Goal: Information Seeking & Learning: Learn about a topic

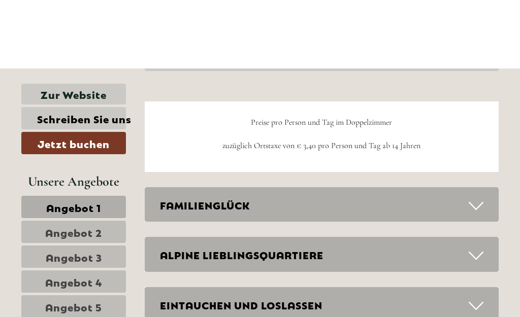
scroll to position [2806, 0]
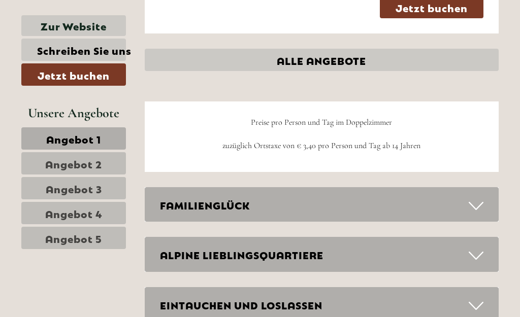
click at [489, 187] on div "FAMILIENGLÜCK" at bounding box center [322, 204] width 354 height 35
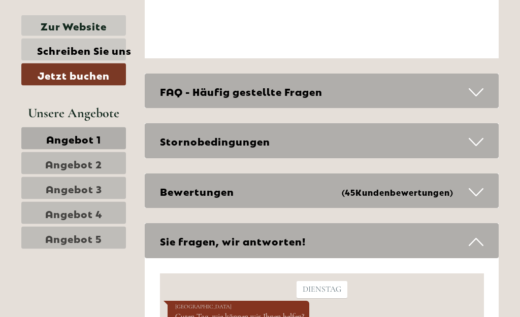
scroll to position [4377, 0]
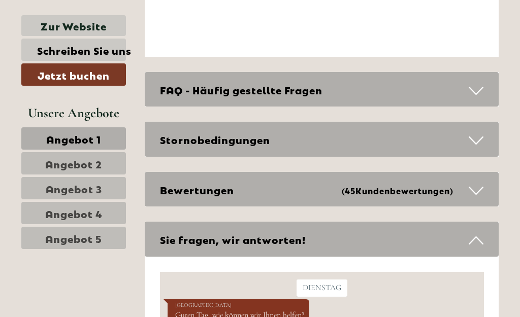
click at [477, 132] on icon at bounding box center [475, 140] width 15 height 17
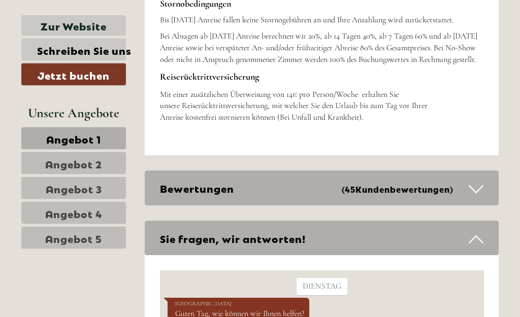
scroll to position [4555, 0]
click at [488, 170] on div "Bewertungen (45 Kundenbewertungen )" at bounding box center [322, 187] width 354 height 35
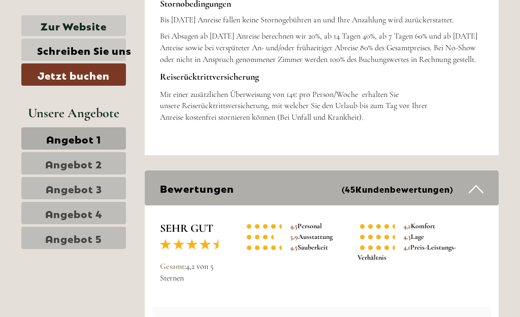
click at [484, 170] on div "Bewertungen (45 Kundenbewertungen )" at bounding box center [322, 187] width 354 height 35
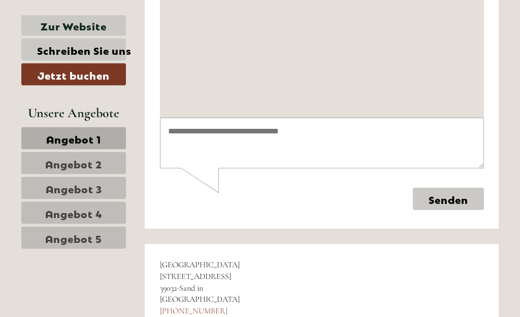
scroll to position [4902, 0]
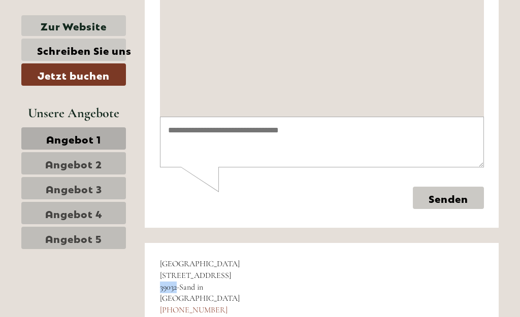
copy span "39032"
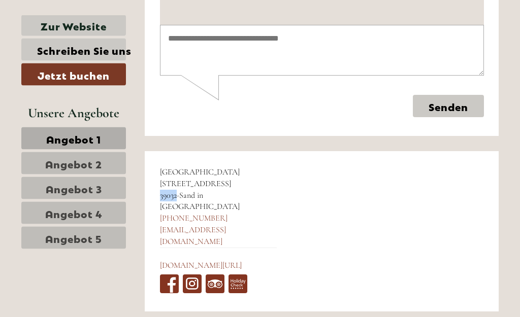
scroll to position [4993, 0]
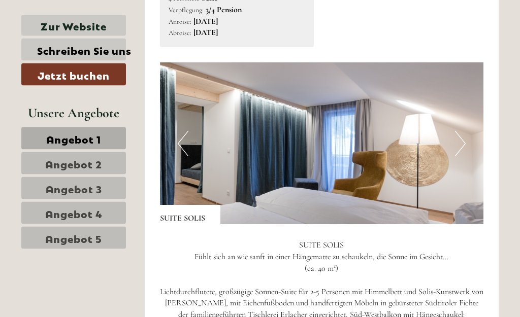
scroll to position [2164, 0]
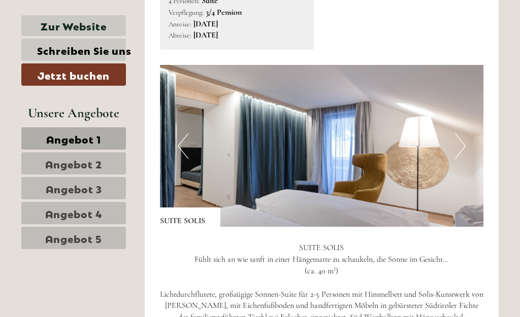
click at [464, 95] on img at bounding box center [322, 146] width 324 height 162
click at [462, 133] on button "Next" at bounding box center [460, 145] width 11 height 25
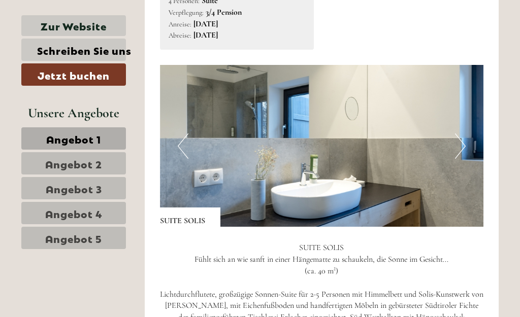
click at [466, 110] on img at bounding box center [322, 146] width 324 height 162
click at [464, 133] on button "Next" at bounding box center [460, 145] width 11 height 25
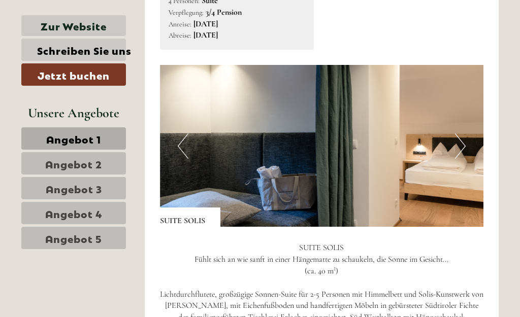
click at [465, 133] on button "Next" at bounding box center [460, 145] width 11 height 25
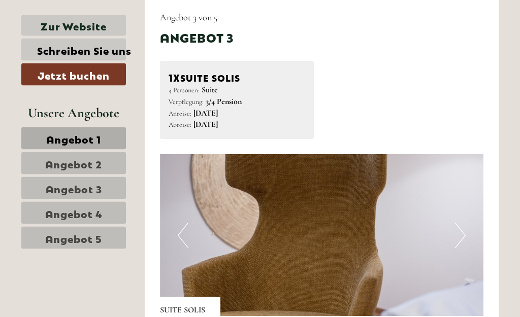
scroll to position [2075, 0]
click at [456, 223] on button "Next" at bounding box center [460, 235] width 11 height 25
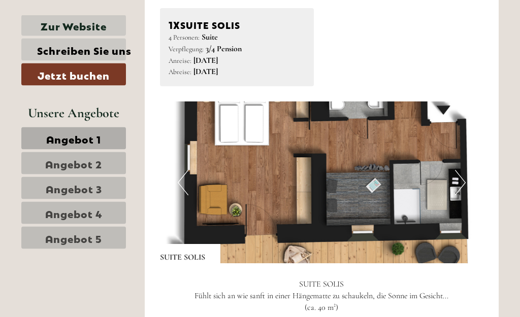
scroll to position [2132, 0]
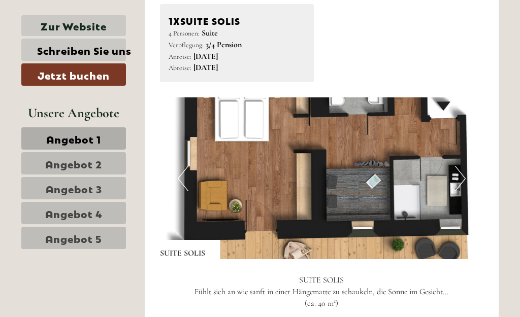
click at [463, 166] on button "Next" at bounding box center [460, 178] width 11 height 25
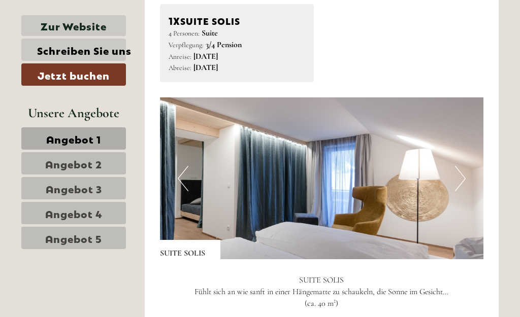
click at [467, 134] on img at bounding box center [322, 178] width 324 height 162
click at [465, 140] on img at bounding box center [322, 178] width 324 height 162
click at [462, 166] on button "Next" at bounding box center [460, 178] width 11 height 25
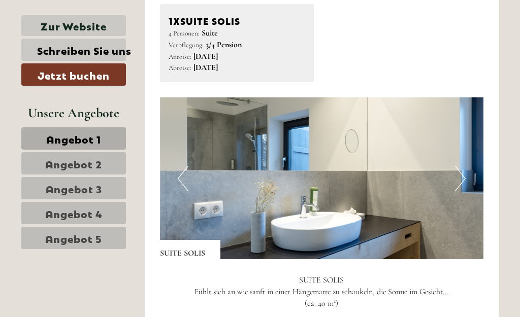
click at [466, 145] on img at bounding box center [322, 178] width 324 height 162
click at [470, 142] on img at bounding box center [322, 178] width 324 height 162
click at [467, 152] on img at bounding box center [322, 178] width 324 height 162
click at [469, 159] on img at bounding box center [322, 178] width 324 height 162
click at [469, 144] on img at bounding box center [322, 178] width 324 height 162
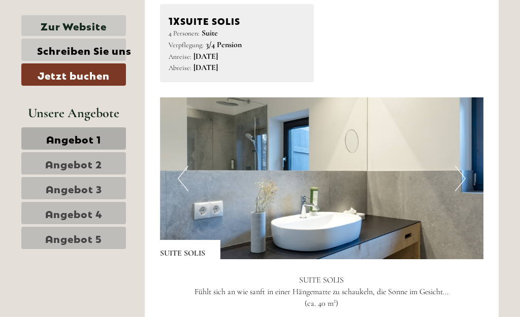
click at [464, 166] on button "Next" at bounding box center [460, 178] width 11 height 25
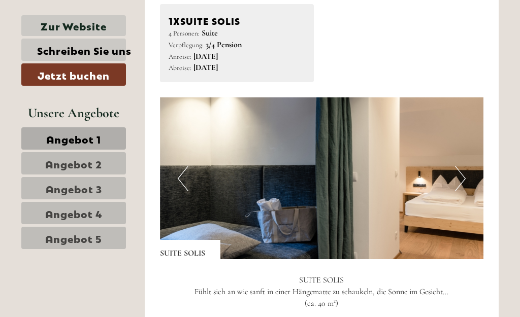
click at [463, 166] on button "Next" at bounding box center [460, 178] width 11 height 25
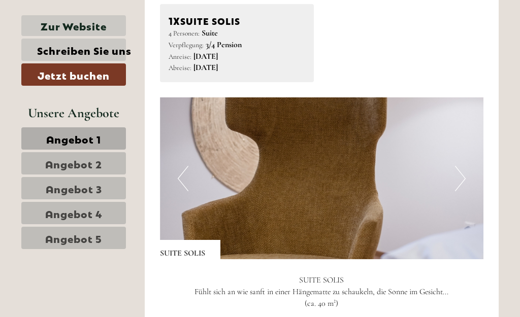
click at [465, 166] on button "Next" at bounding box center [460, 178] width 11 height 25
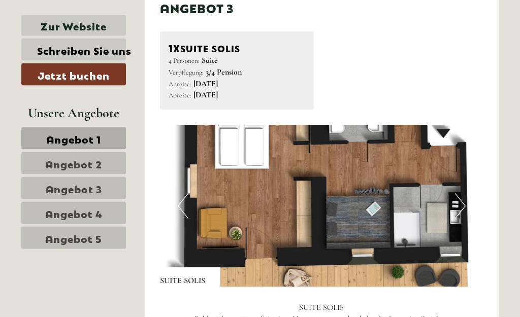
scroll to position [2102, 0]
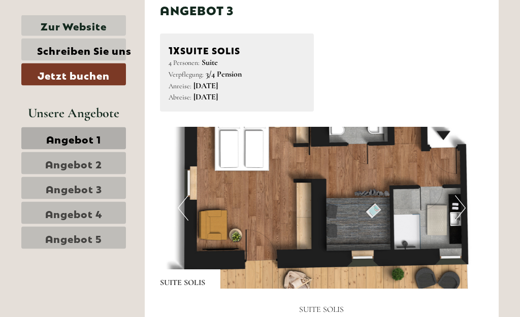
click at [458, 196] on button "Next" at bounding box center [460, 208] width 11 height 25
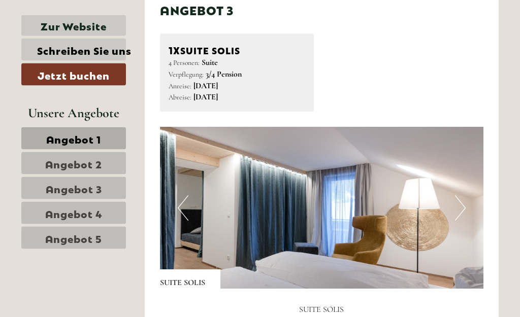
scroll to position [2102, 0]
click at [462, 195] on button "Next" at bounding box center [460, 207] width 11 height 25
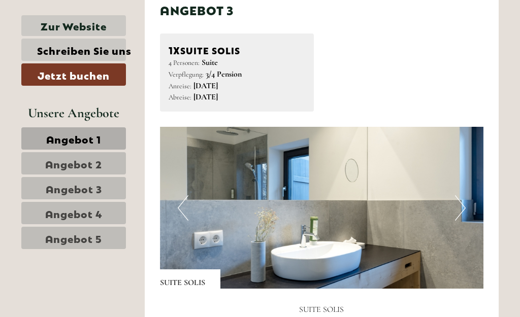
click at [454, 164] on img at bounding box center [322, 208] width 324 height 162
click at [467, 174] on img at bounding box center [322, 208] width 324 height 162
click at [471, 179] on img at bounding box center [322, 208] width 324 height 162
click at [469, 179] on img at bounding box center [322, 208] width 324 height 162
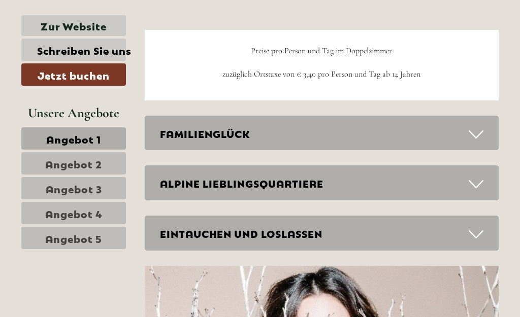
scroll to position [2874, 0]
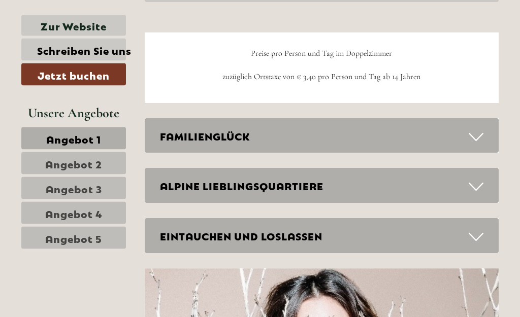
click at [475, 229] on icon at bounding box center [475, 237] width 15 height 17
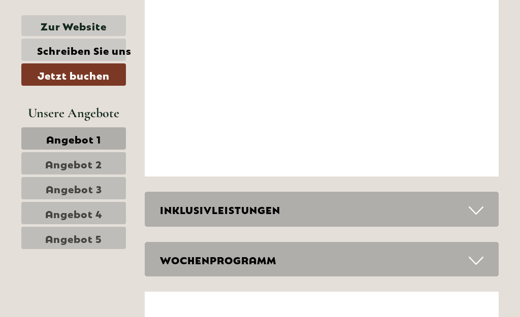
scroll to position [3881, 0]
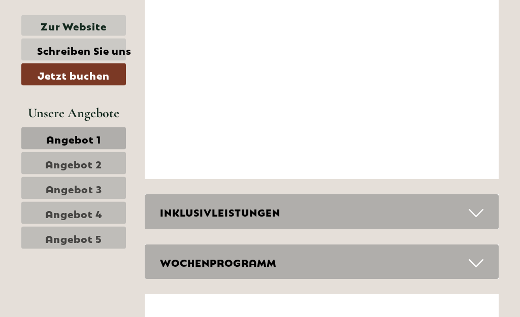
click at [477, 205] on icon at bounding box center [475, 213] width 15 height 17
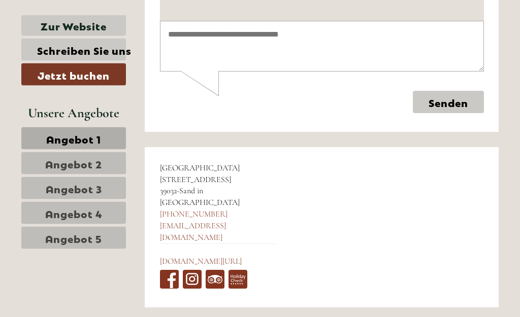
scroll to position [5397, 0]
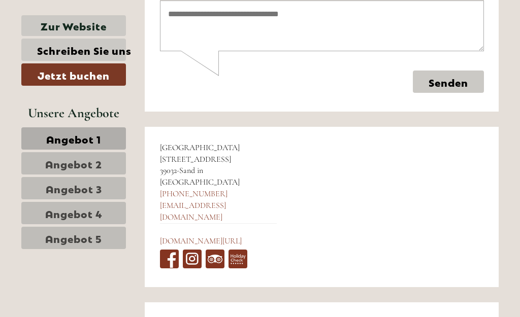
click at [63, 213] on span "Angebot 4" at bounding box center [73, 213] width 57 height 14
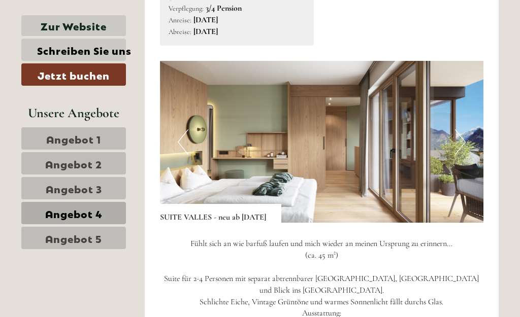
scroll to position [630, 0]
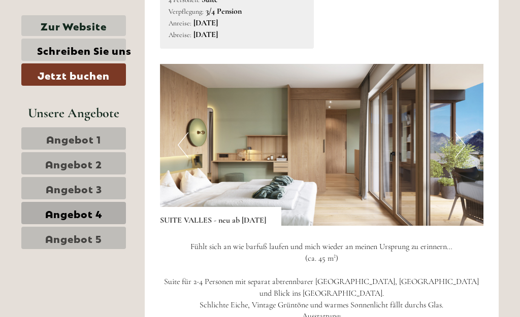
click at [464, 132] on button "Next" at bounding box center [460, 144] width 11 height 25
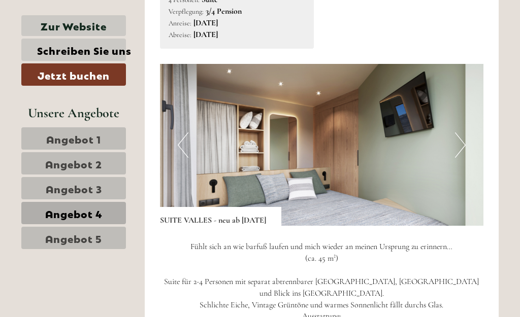
click at [469, 138] on img at bounding box center [322, 145] width 324 height 162
click at [468, 145] on img at bounding box center [322, 145] width 324 height 162
click at [473, 145] on img at bounding box center [322, 145] width 324 height 162
click at [182, 135] on button "Previous" at bounding box center [183, 144] width 11 height 25
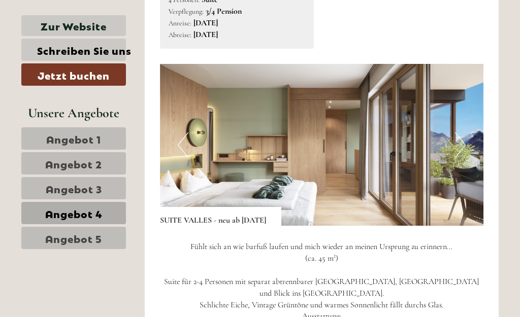
click at [181, 139] on button "Previous" at bounding box center [183, 144] width 11 height 25
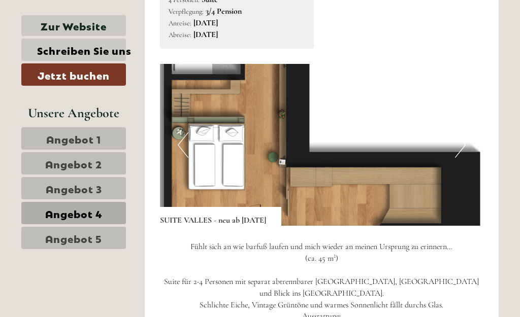
click at [179, 138] on button "Previous" at bounding box center [183, 144] width 11 height 25
click at [178, 139] on button "Previous" at bounding box center [183, 144] width 11 height 25
click at [178, 140] on button "Previous" at bounding box center [183, 144] width 11 height 25
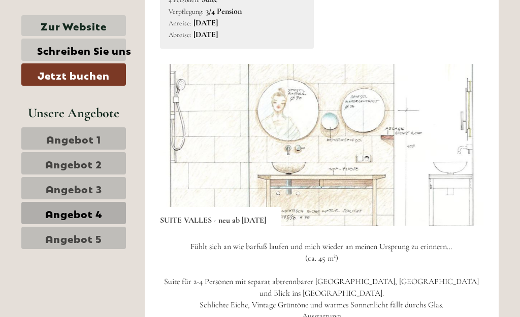
click at [472, 145] on img at bounding box center [322, 145] width 324 height 162
click at [481, 143] on img at bounding box center [322, 145] width 324 height 162
click at [488, 152] on div "Angebot 4 von 5 Angebot 4 1x SUITE VALLES - neu ab Juni 2025 4 Personen: Suite …" at bounding box center [322, 261] width 354 height 736
click at [178, 141] on button "Previous" at bounding box center [183, 144] width 11 height 25
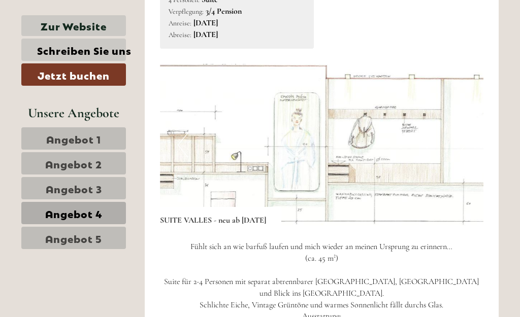
click at [480, 143] on img at bounding box center [322, 145] width 324 height 162
click at [177, 151] on img at bounding box center [322, 145] width 324 height 162
click at [170, 153] on img at bounding box center [322, 145] width 324 height 162
click at [188, 135] on img at bounding box center [322, 145] width 324 height 162
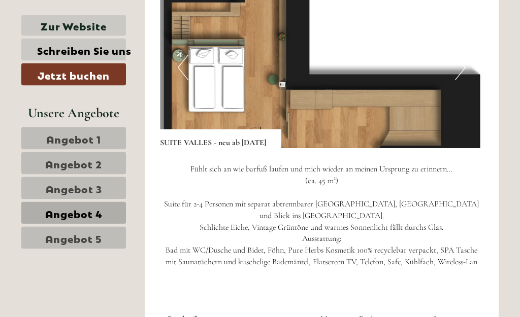
scroll to position [708, 0]
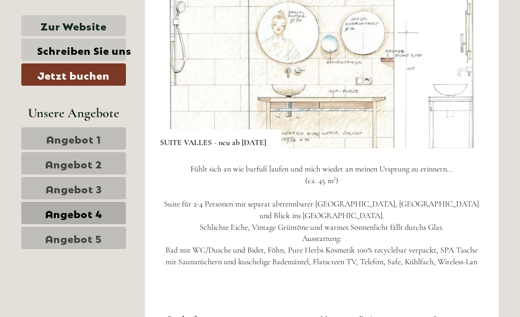
click at [83, 245] on link "Angebot 5" at bounding box center [73, 238] width 105 height 22
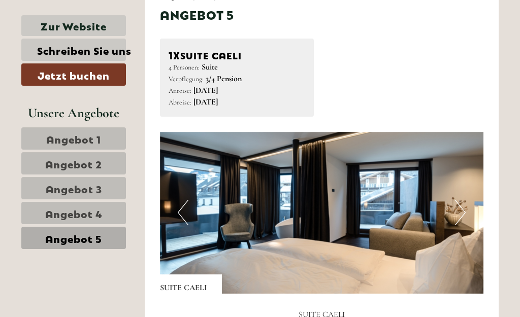
scroll to position [542, 0]
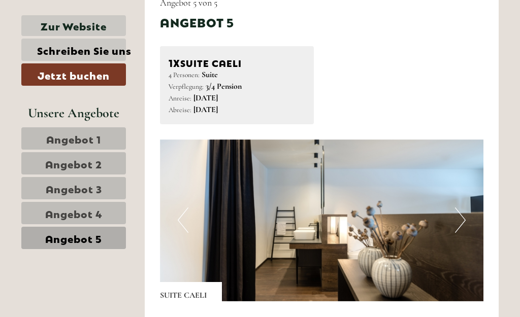
click at [457, 217] on button "Next" at bounding box center [460, 220] width 11 height 25
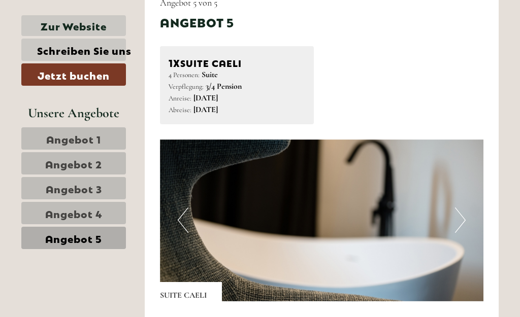
click at [462, 222] on button "Next" at bounding box center [460, 220] width 11 height 25
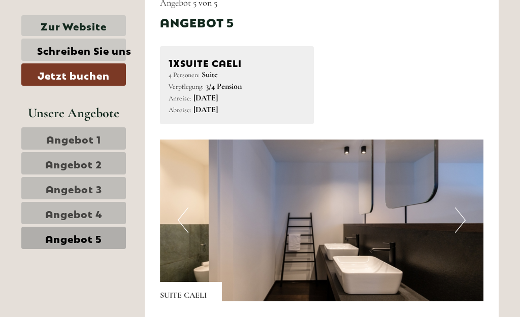
click at [183, 217] on button "Previous" at bounding box center [183, 220] width 11 height 25
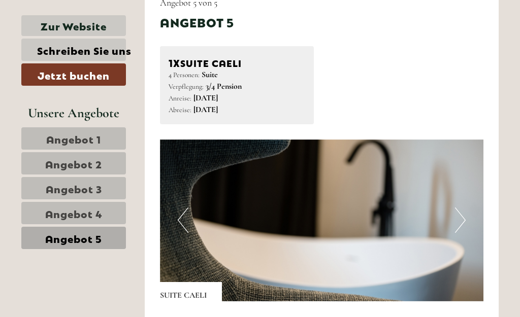
click at [459, 210] on button "Next" at bounding box center [460, 220] width 11 height 25
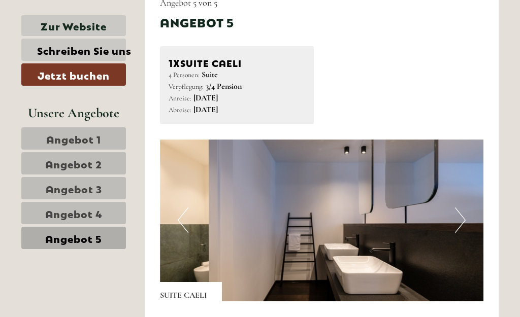
click at [467, 217] on img at bounding box center [322, 221] width 324 height 162
click at [457, 226] on button "Next" at bounding box center [460, 220] width 11 height 25
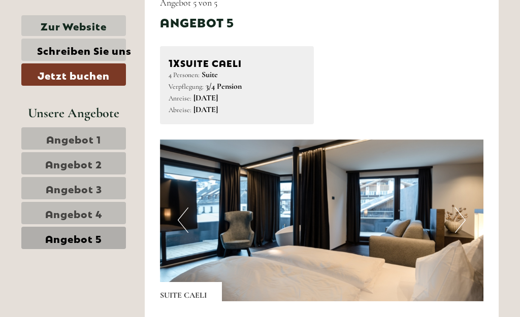
click at [459, 225] on button "Next" at bounding box center [460, 220] width 11 height 25
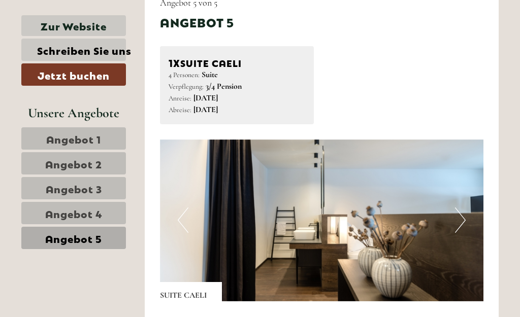
click at [463, 228] on button "Next" at bounding box center [460, 220] width 11 height 25
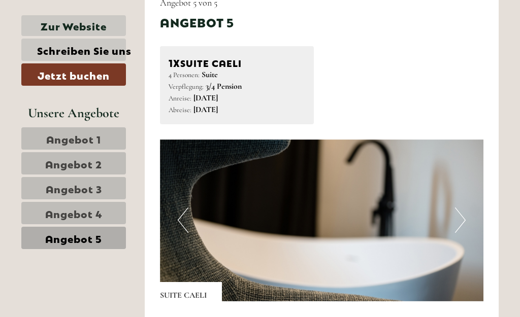
click at [467, 222] on img at bounding box center [322, 221] width 324 height 162
click at [468, 227] on img at bounding box center [322, 221] width 324 height 162
click at [457, 217] on button "Next" at bounding box center [460, 220] width 11 height 25
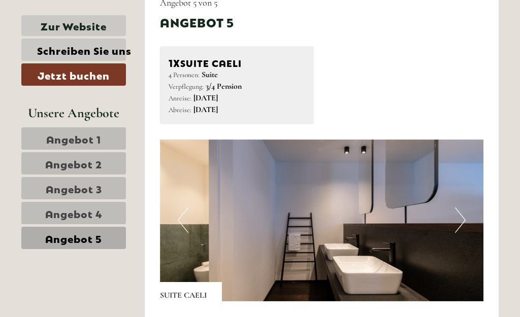
click at [457, 212] on button "Next" at bounding box center [460, 220] width 11 height 25
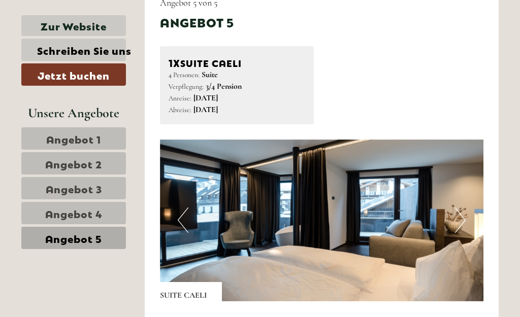
click at [460, 211] on button "Next" at bounding box center [460, 220] width 11 height 25
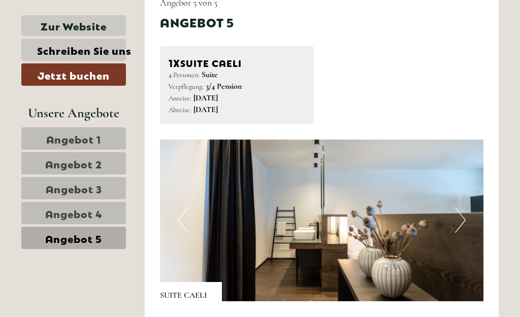
click at [460, 216] on button "Next" at bounding box center [460, 220] width 11 height 25
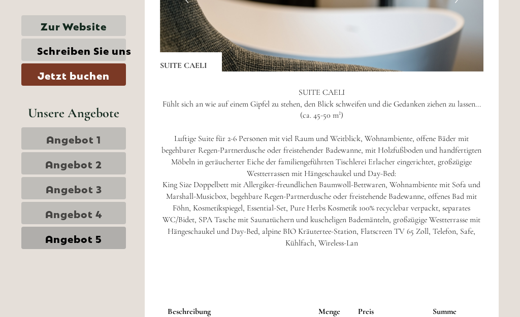
scroll to position [769, 0]
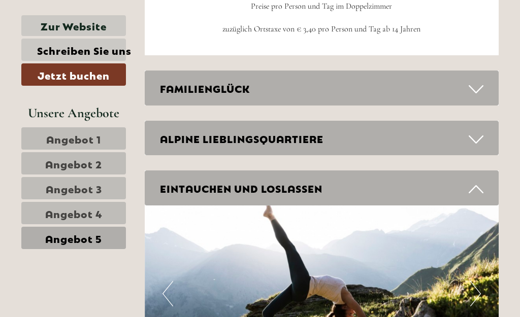
click at [82, 193] on span "Angebot 3" at bounding box center [74, 188] width 56 height 14
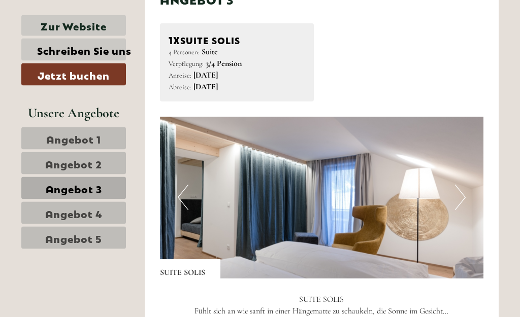
scroll to position [565, 0]
click at [460, 195] on button "Next" at bounding box center [460, 197] width 11 height 25
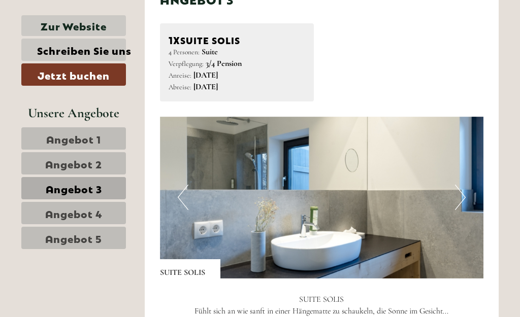
click at [455, 193] on button "Next" at bounding box center [460, 197] width 11 height 25
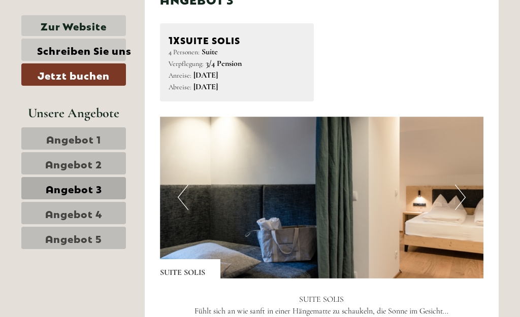
click at [463, 193] on button "Next" at bounding box center [460, 197] width 11 height 25
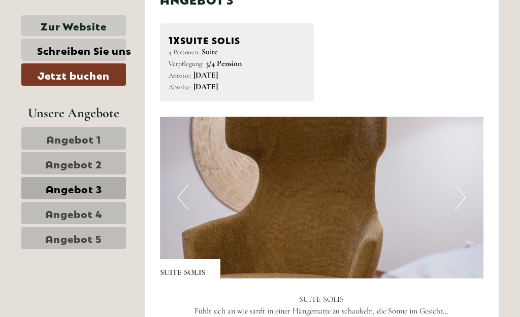
click at [467, 195] on img at bounding box center [322, 198] width 324 height 162
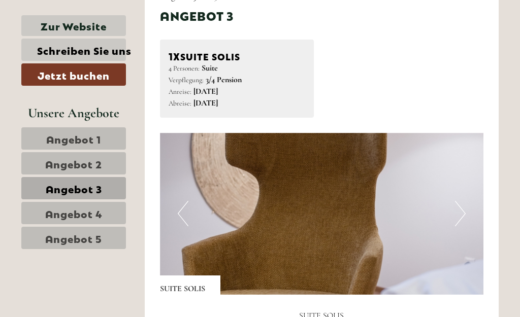
scroll to position [546, 0]
